Goal: Task Accomplishment & Management: Use online tool/utility

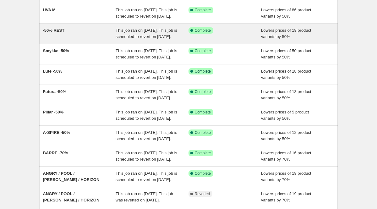
scroll to position [54, 0]
click at [59, 33] on span "-50% REST" at bounding box center [54, 30] width 22 height 5
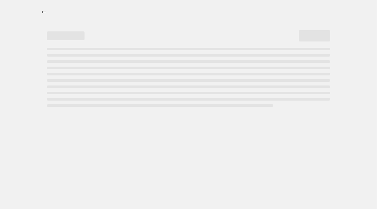
select select "percentage"
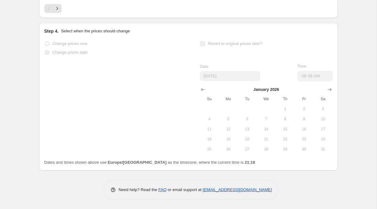
scroll to position [472, 0]
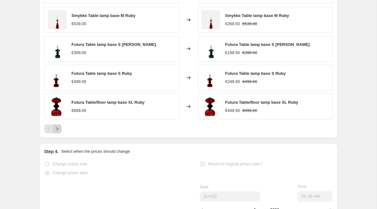
click at [58, 132] on icon "Next" at bounding box center [57, 129] width 6 height 6
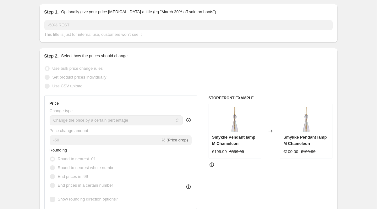
scroll to position [0, 0]
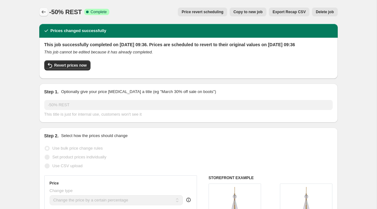
click at [41, 10] on icon "Price change jobs" at bounding box center [44, 12] width 6 height 6
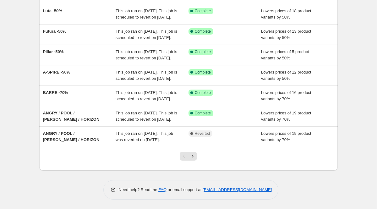
scroll to position [160, 0]
click at [192, 157] on icon "Next" at bounding box center [193, 156] width 2 height 3
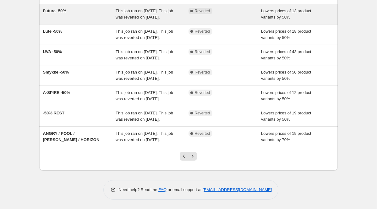
scroll to position [178, 0]
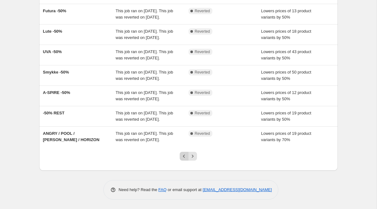
click at [184, 158] on icon "Previous" at bounding box center [184, 156] width 6 height 6
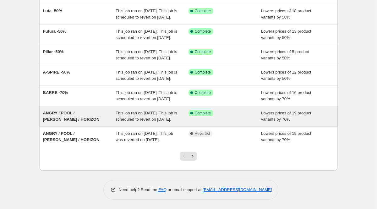
click at [56, 110] on div "ANGRY / POOL / [PERSON_NAME] / HORIZON" at bounding box center [79, 116] width 73 height 13
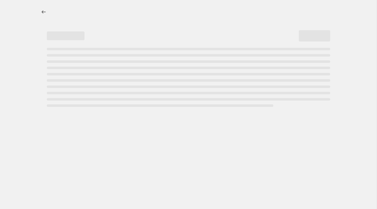
select select "percentage"
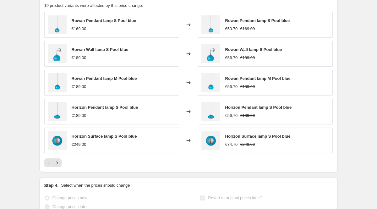
scroll to position [450, 0]
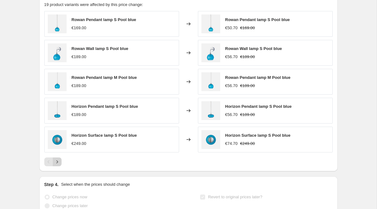
click at [58, 159] on icon "Next" at bounding box center [57, 162] width 6 height 6
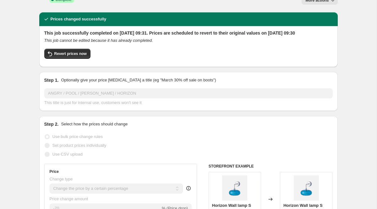
scroll to position [0, 0]
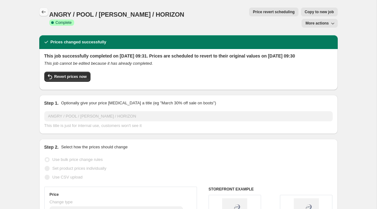
click at [44, 12] on icon "Price change jobs" at bounding box center [43, 11] width 4 height 3
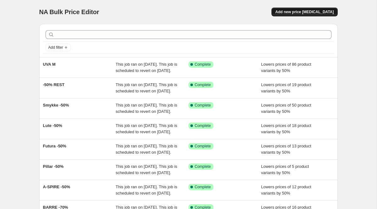
click at [297, 9] on span "Add new price [MEDICAL_DATA]" at bounding box center [304, 11] width 58 height 5
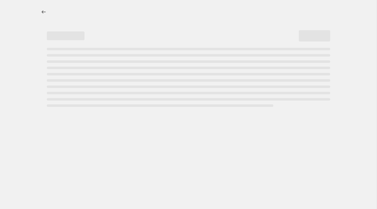
select select "percentage"
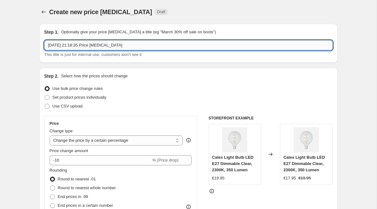
click at [105, 45] on input "[DATE] 21:18:35 Price [MEDICAL_DATA]" at bounding box center [188, 45] width 289 height 10
type input "ROWAN XL / STRIPE"
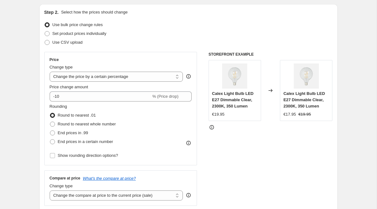
scroll to position [66, 0]
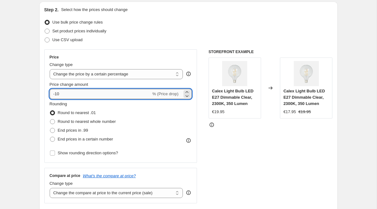
click at [75, 97] on input "-10" at bounding box center [101, 94] width 102 height 10
type input "-1"
type input "-7"
type input "-50"
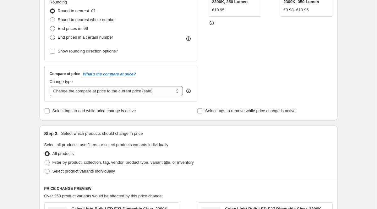
scroll to position [201, 0]
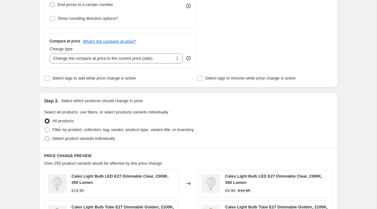
click at [86, 141] on span "Select product variants individually" at bounding box center [83, 138] width 63 height 5
click at [45, 136] on input "Select product variants individually" at bounding box center [45, 136] width 0 height 0
radio input "true"
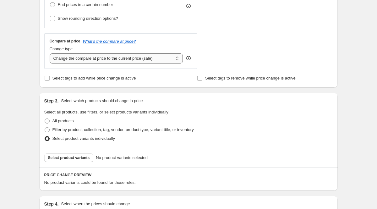
click at [100, 58] on select "Change the compare at price to the current price (sale) Change the compare at p…" at bounding box center [117, 58] width 134 height 10
click at [50, 53] on select "Change the compare at price to the current price (sale) Change the compare at p…" at bounding box center [117, 58] width 134 height 10
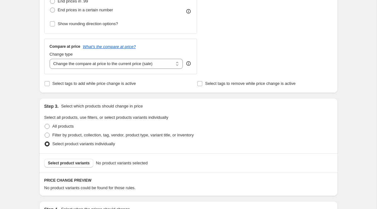
scroll to position [198, 0]
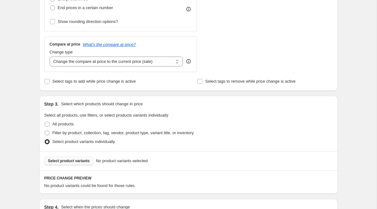
click at [75, 159] on span "Select product variants" at bounding box center [69, 160] width 42 height 5
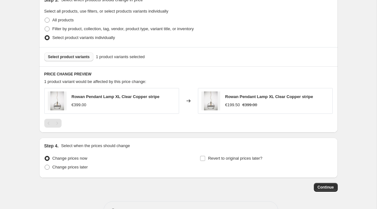
scroll to position [323, 0]
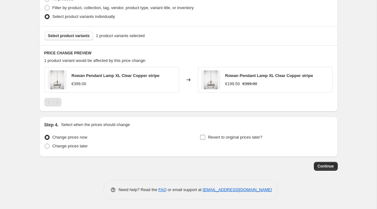
click at [202, 137] on input "Revert to original prices later?" at bounding box center [202, 137] width 5 height 5
checkbox input "true"
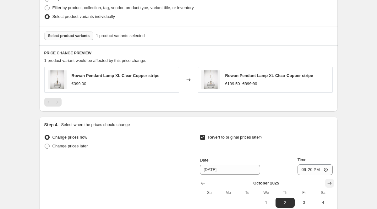
click at [328, 183] on icon "Show next month, November 2025" at bounding box center [330, 183] width 4 height 3
click at [328, 183] on icon "Show next month, December 2025" at bounding box center [330, 183] width 4 height 3
click at [328, 183] on icon "Show next month, January 2026" at bounding box center [330, 183] width 4 height 3
click at [328, 183] on icon "Show next month, February 2026" at bounding box center [330, 183] width 4 height 3
click at [202, 185] on icon "Show previous month, January 2026" at bounding box center [203, 183] width 6 height 6
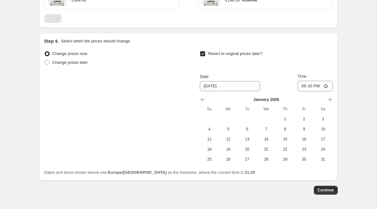
scroll to position [408, 0]
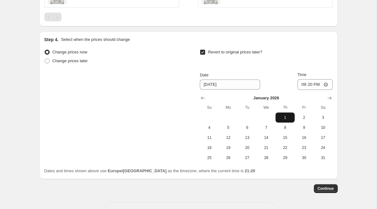
click at [289, 119] on span "1" at bounding box center [285, 117] width 14 height 5
type input "[DATE]"
click at [329, 190] on span "Continue" at bounding box center [326, 188] width 16 height 5
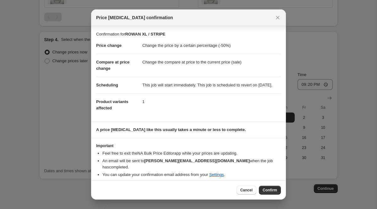
scroll to position [4, 0]
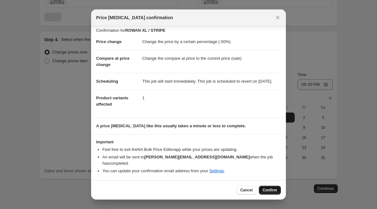
click at [271, 190] on span "Confirm" at bounding box center [270, 190] width 14 height 5
